Goal: Task Accomplishment & Management: Manage account settings

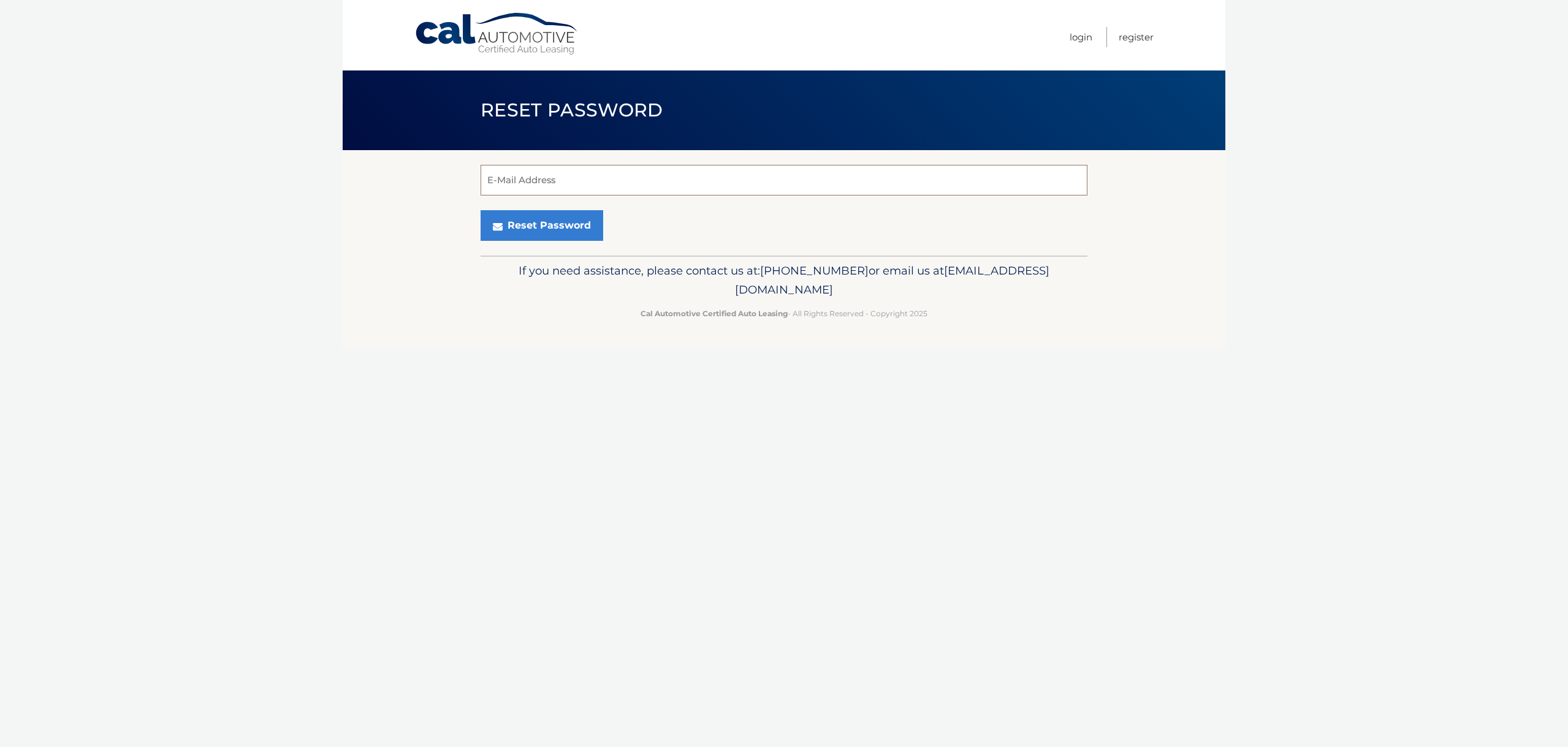
click at [554, 186] on input "E-Mail Address" at bounding box center [784, 180] width 607 height 30
type input "gweinstein84@gmail.com"
click at [546, 226] on button "Reset Password" at bounding box center [541, 226] width 122 height 30
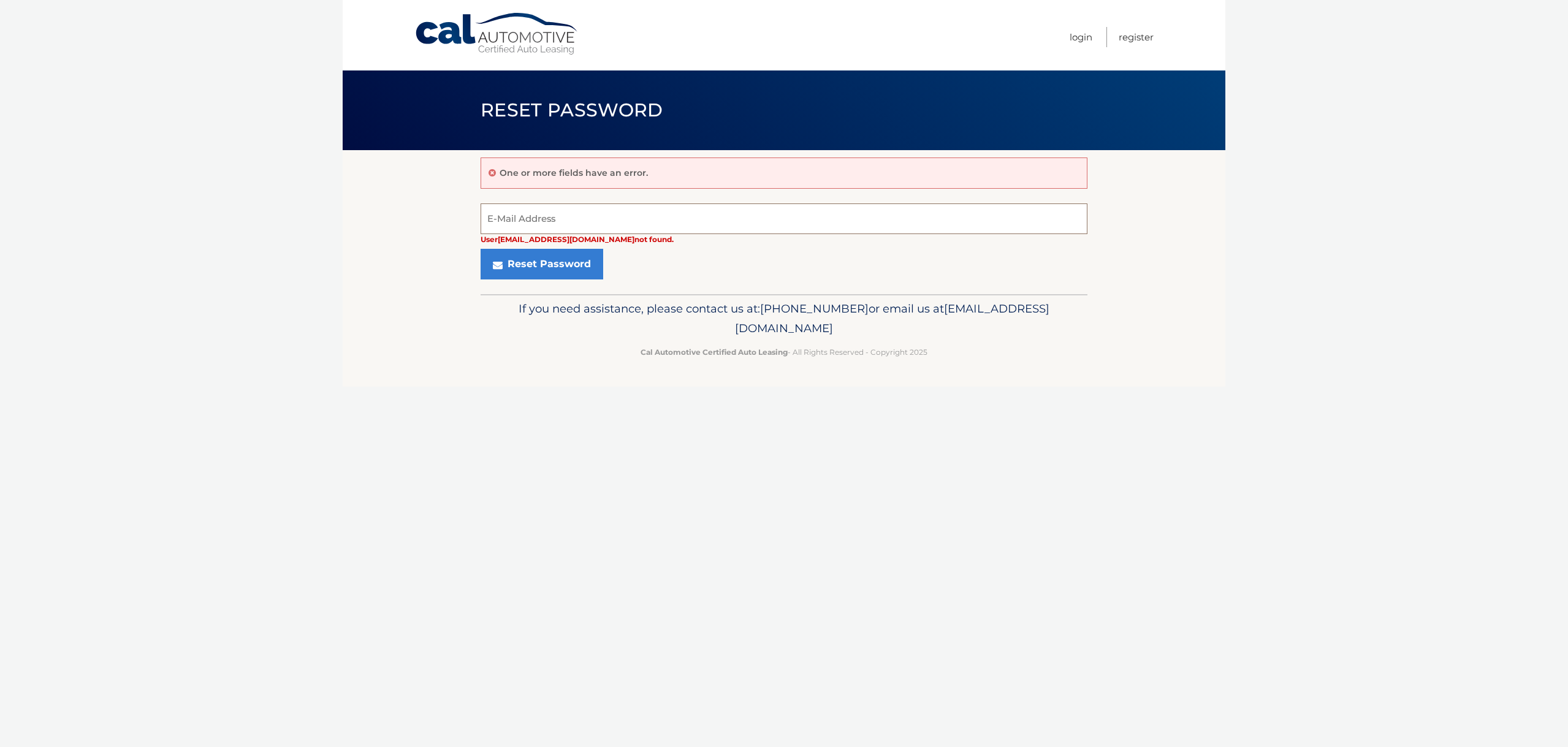
click at [555, 220] on input "E-Mail Address" at bounding box center [784, 218] width 607 height 30
type input "vweinstein84"
click at [1080, 38] on link "Login" at bounding box center [1080, 37] width 22 height 21
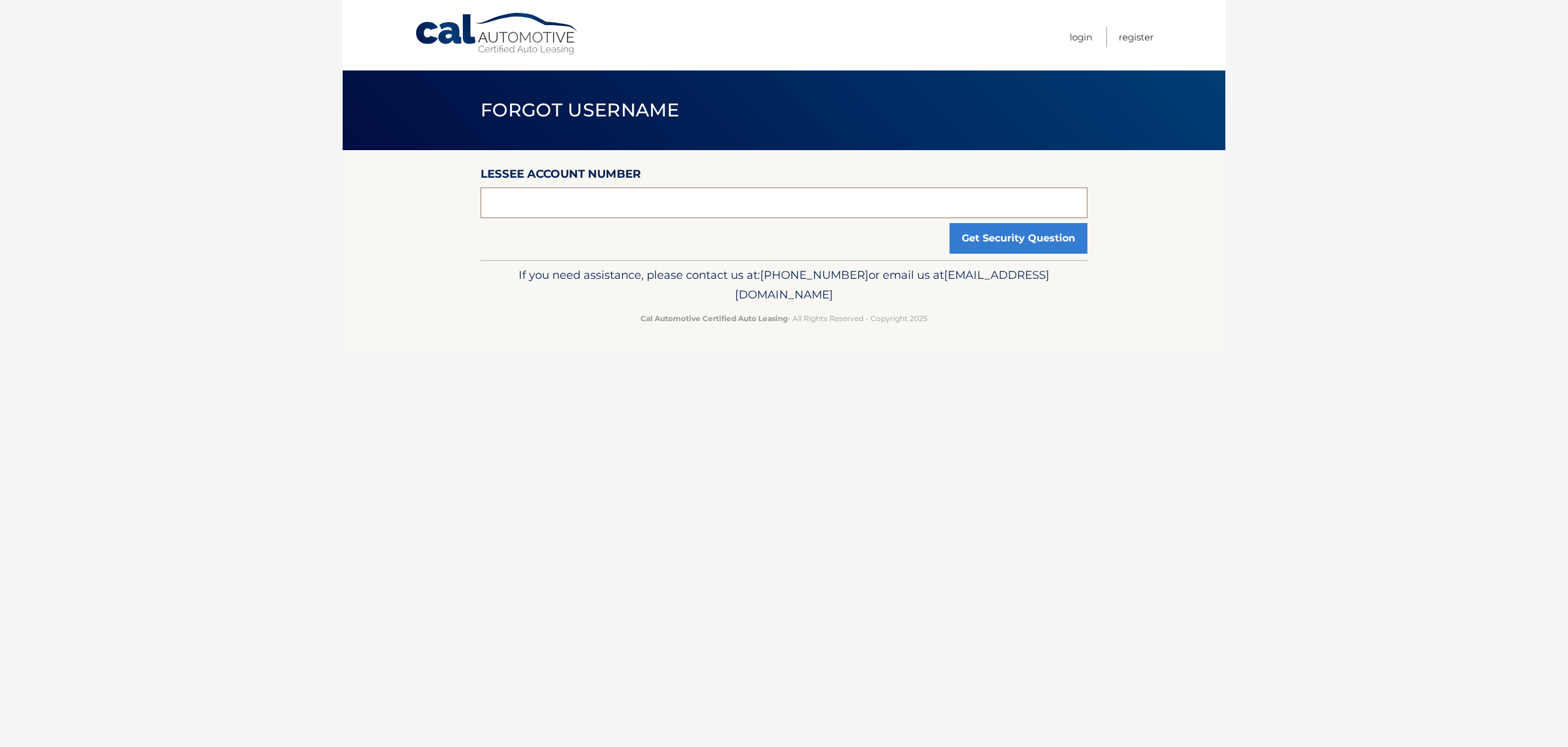
click at [748, 204] on input "text" at bounding box center [784, 202] width 607 height 30
click at [972, 240] on button "Get Security Question" at bounding box center [1019, 238] width 138 height 30
